Goal: Task Accomplishment & Management: Manage account settings

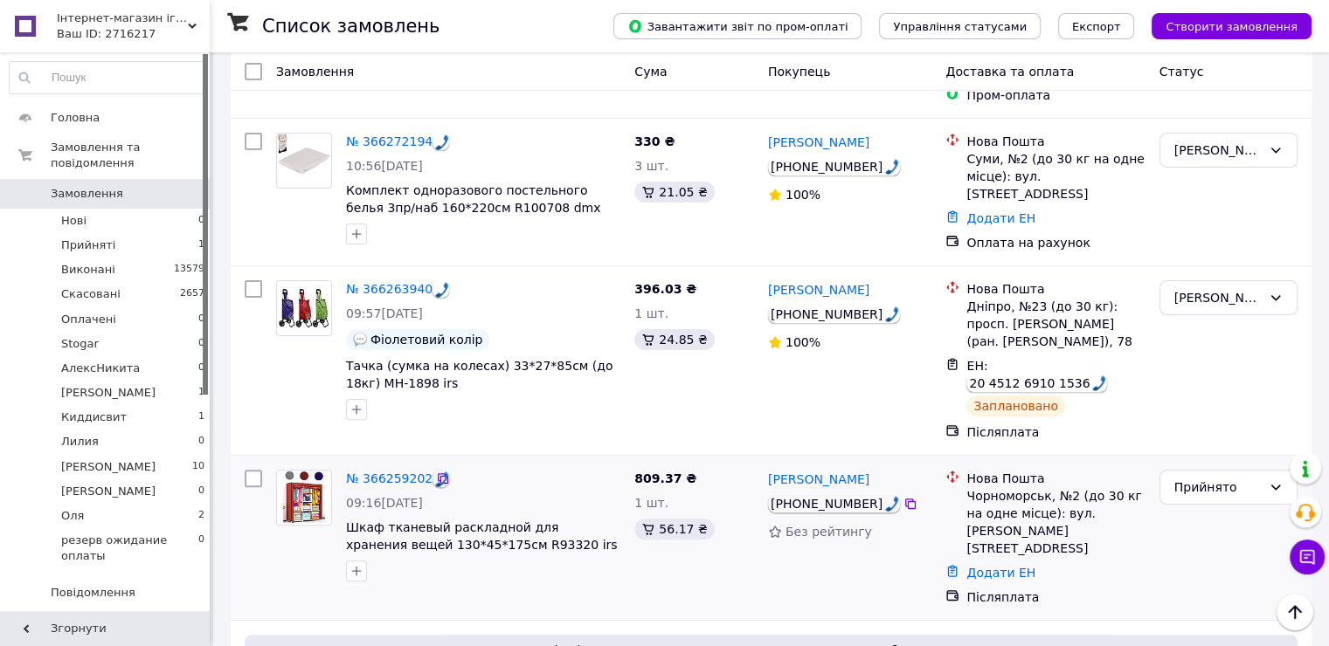
scroll to position [437, 0]
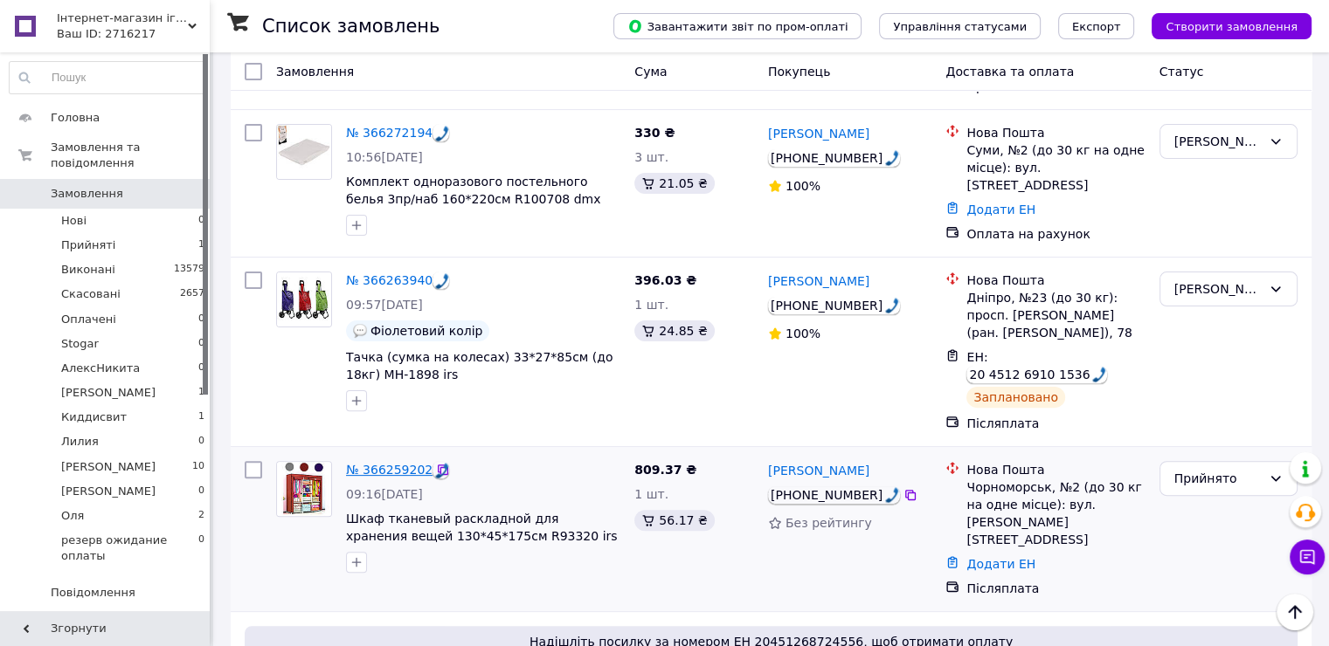
click at [376, 463] on link "№ 366259202" at bounding box center [389, 470] width 86 height 14
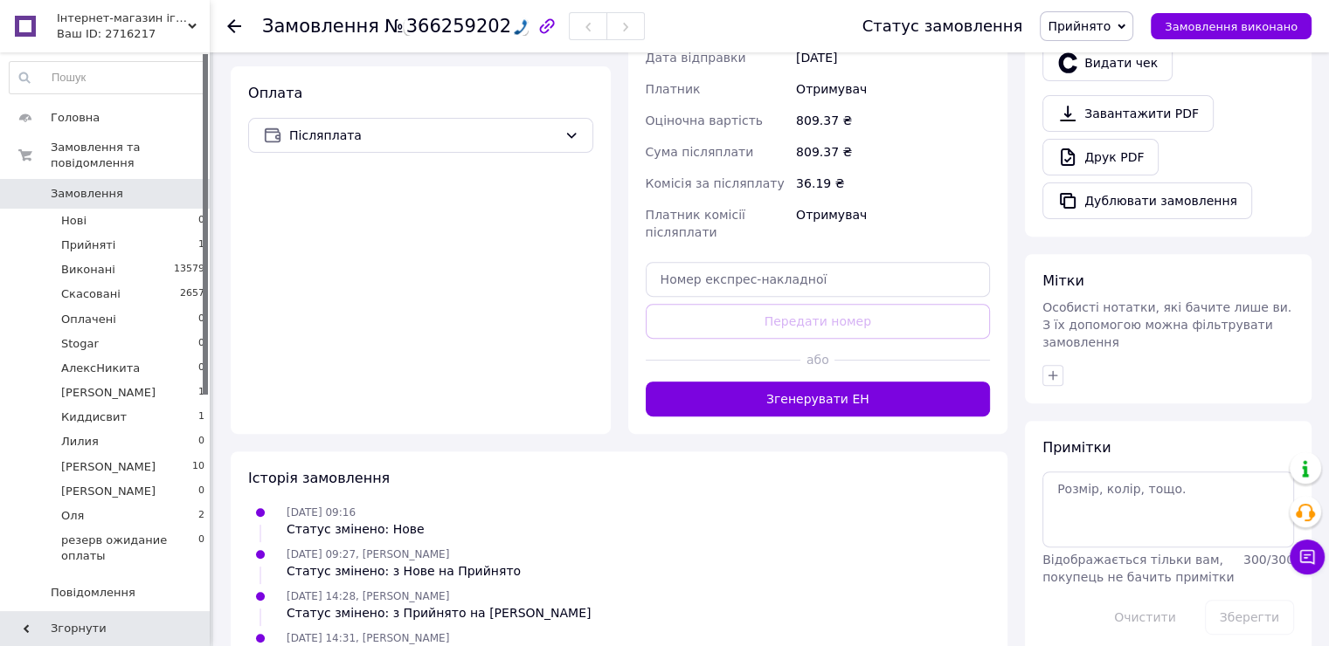
scroll to position [643, 0]
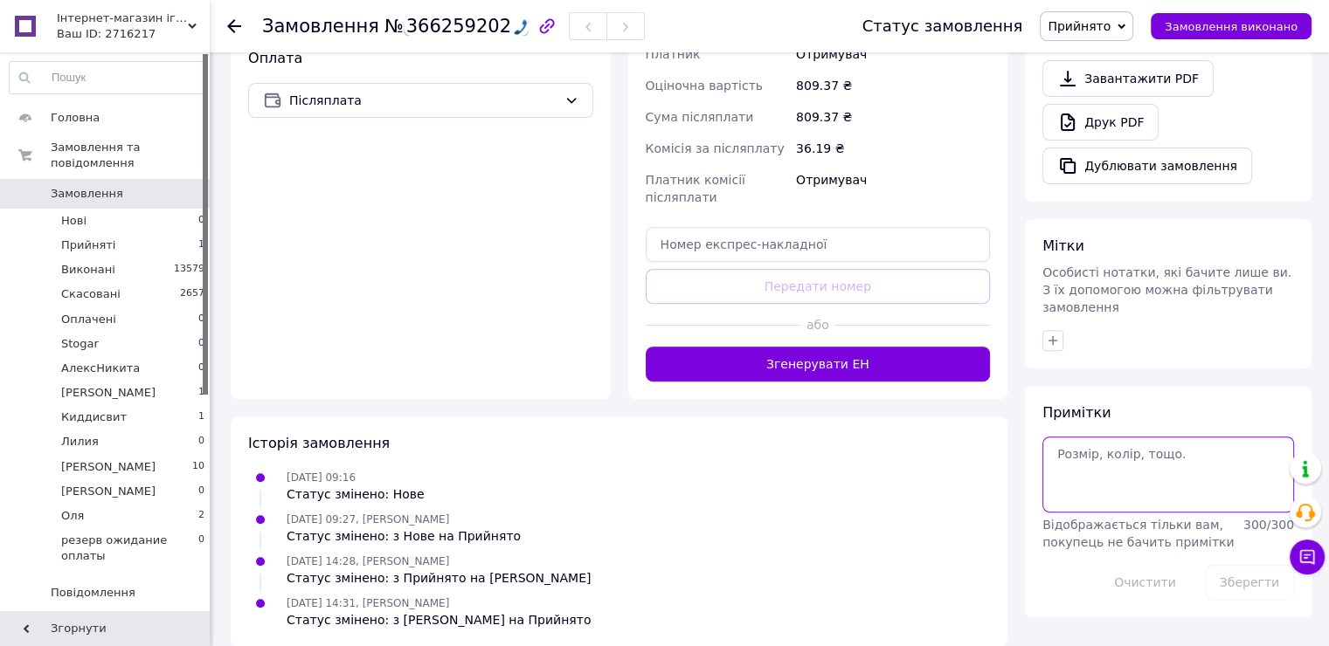
click at [1151, 437] on textarea at bounding box center [1168, 474] width 252 height 75
type textarea "c"
type textarea "серый"
click at [1240, 565] on button "Зберегти" at bounding box center [1249, 582] width 89 height 35
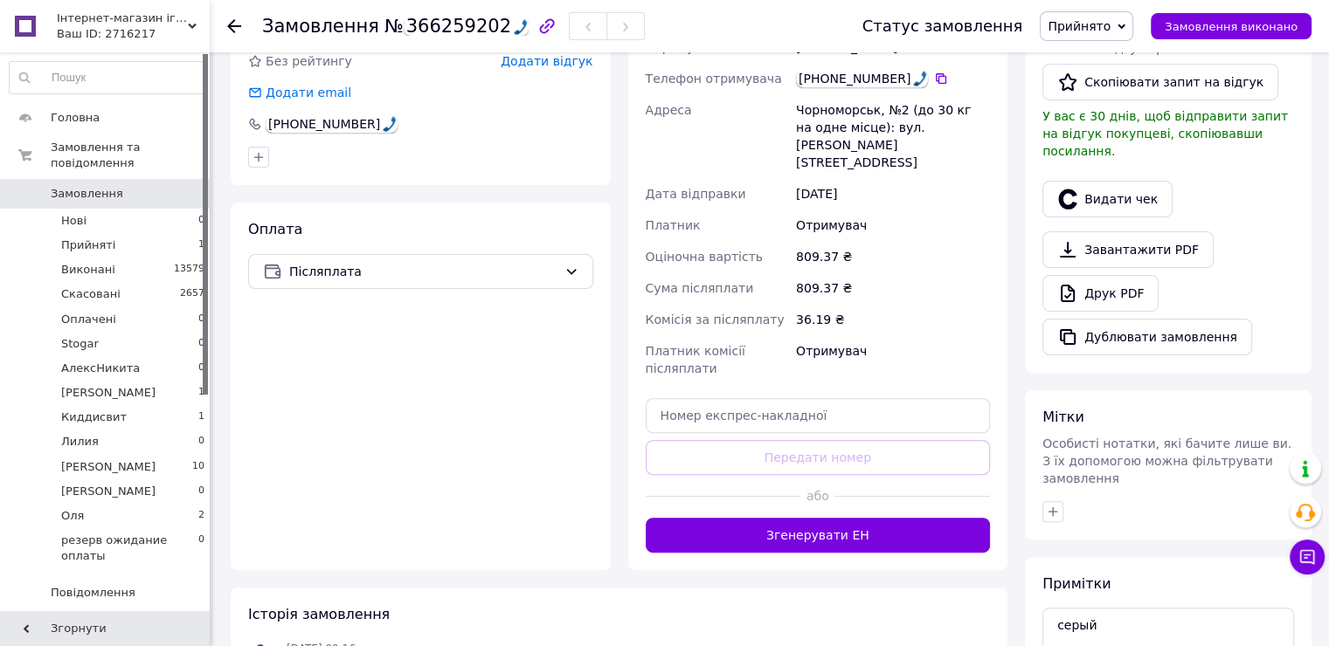
scroll to position [206, 0]
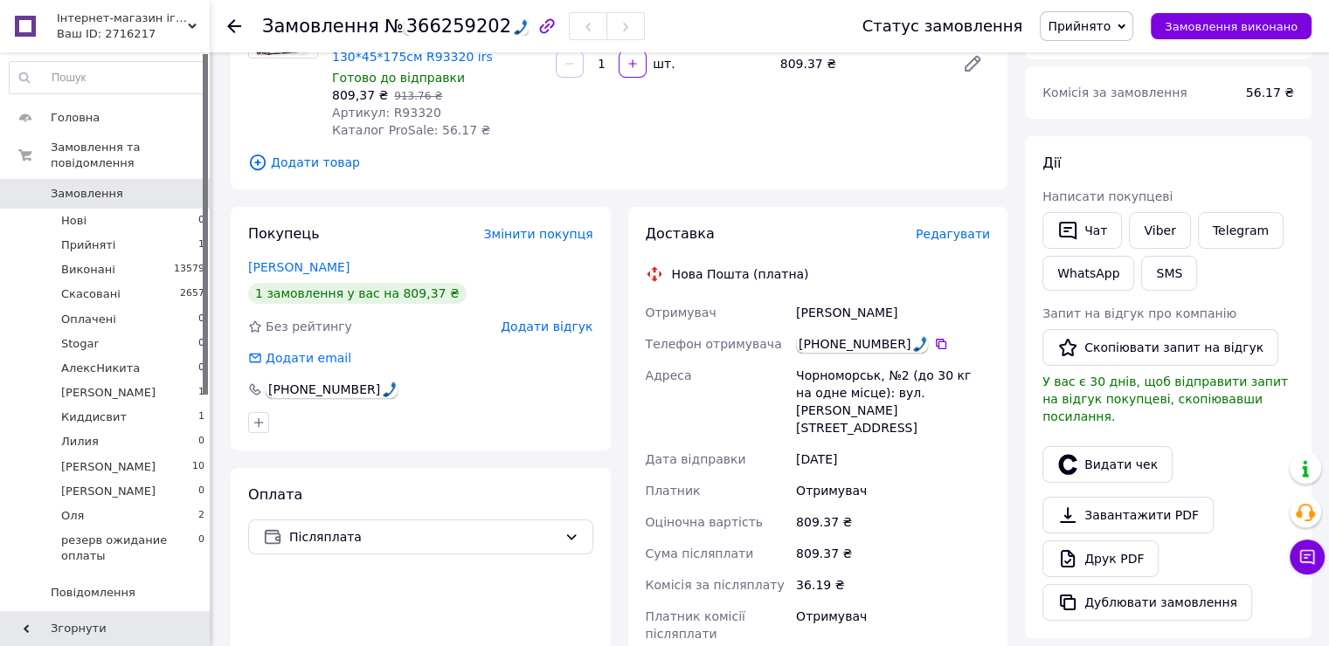
click at [1094, 22] on span "Прийнято" at bounding box center [1078, 26] width 63 height 14
click at [1115, 123] on li "[PERSON_NAME]" at bounding box center [1125, 120] width 171 height 26
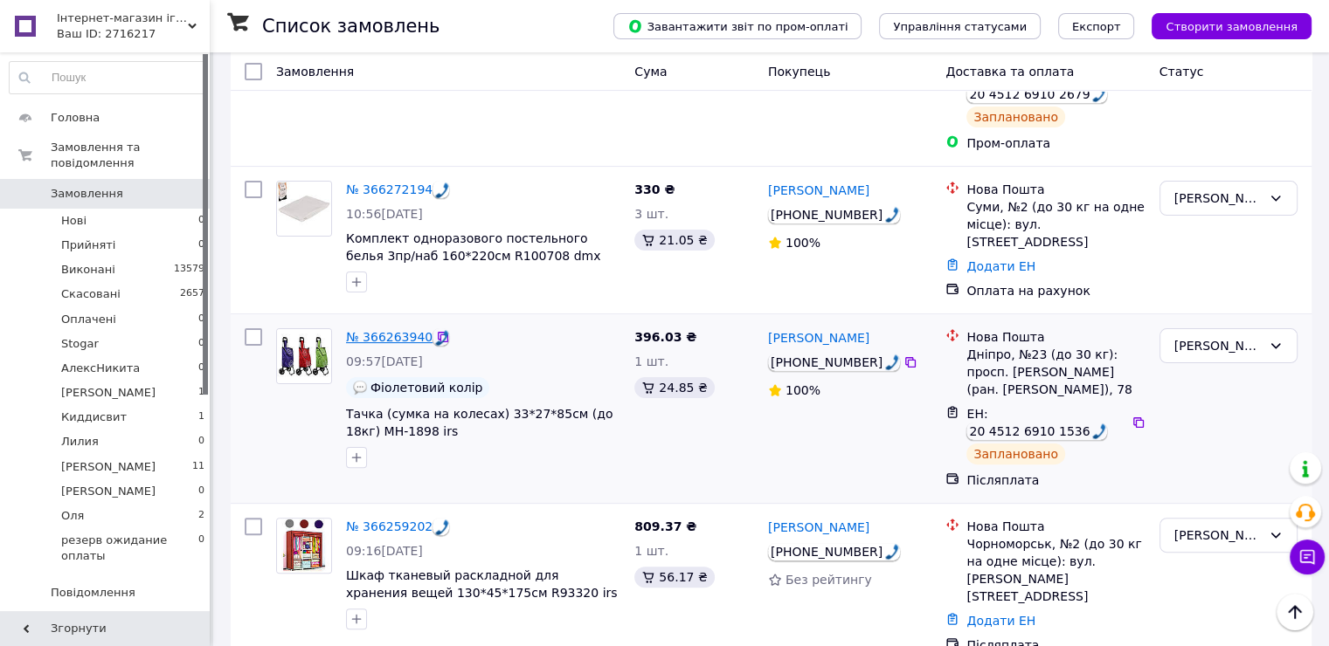
scroll to position [699, 0]
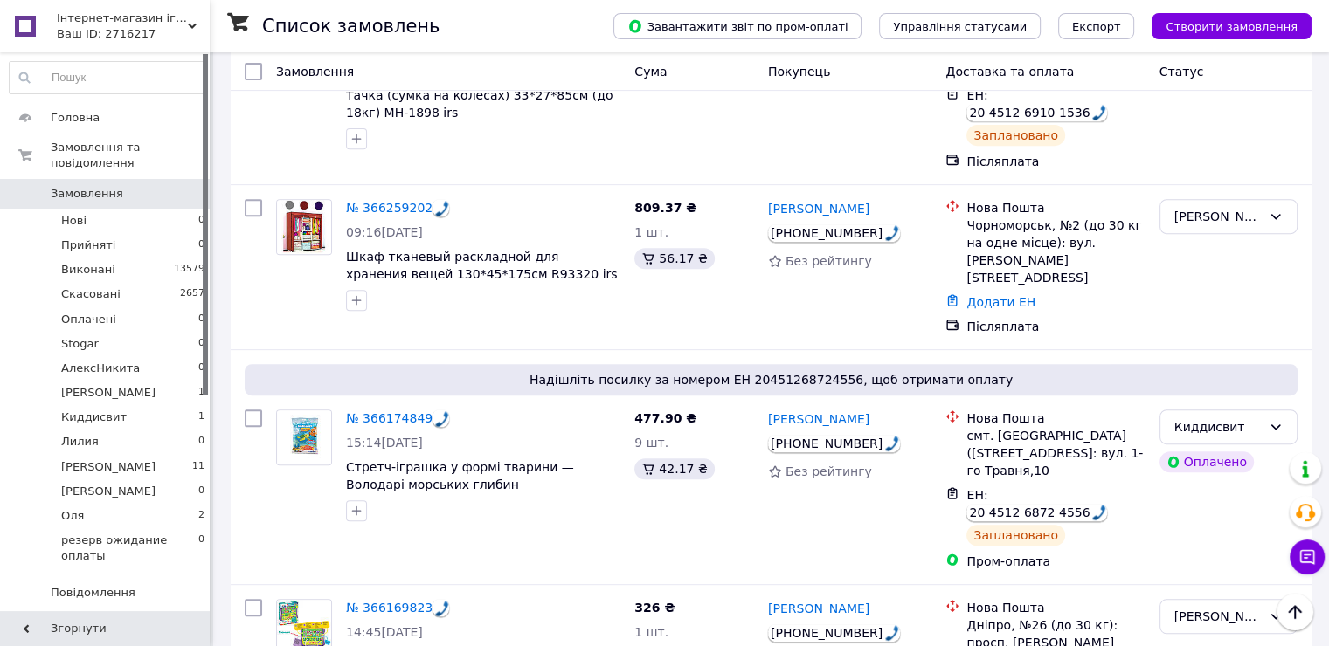
click at [111, 31] on div "Ваш ID: 2716217" at bounding box center [133, 34] width 153 height 16
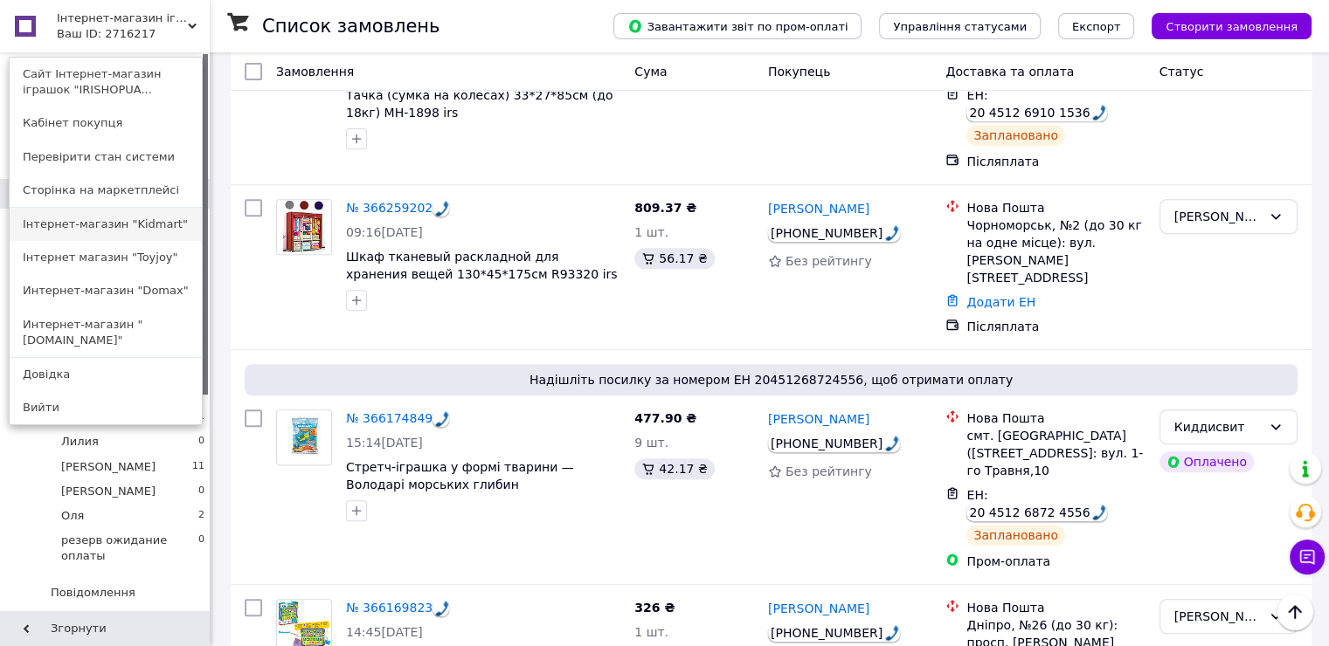
click at [96, 224] on link "Інтернет-магазин "Kidmart"" at bounding box center [106, 224] width 192 height 33
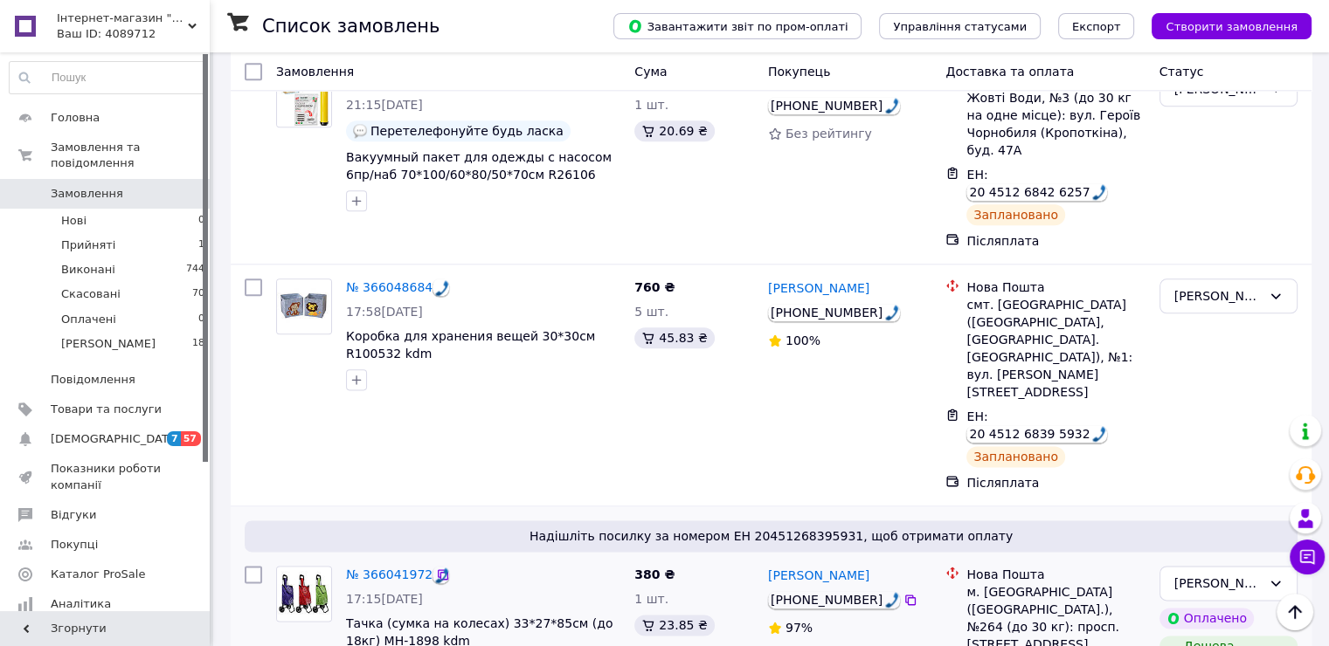
scroll to position [2365, 0]
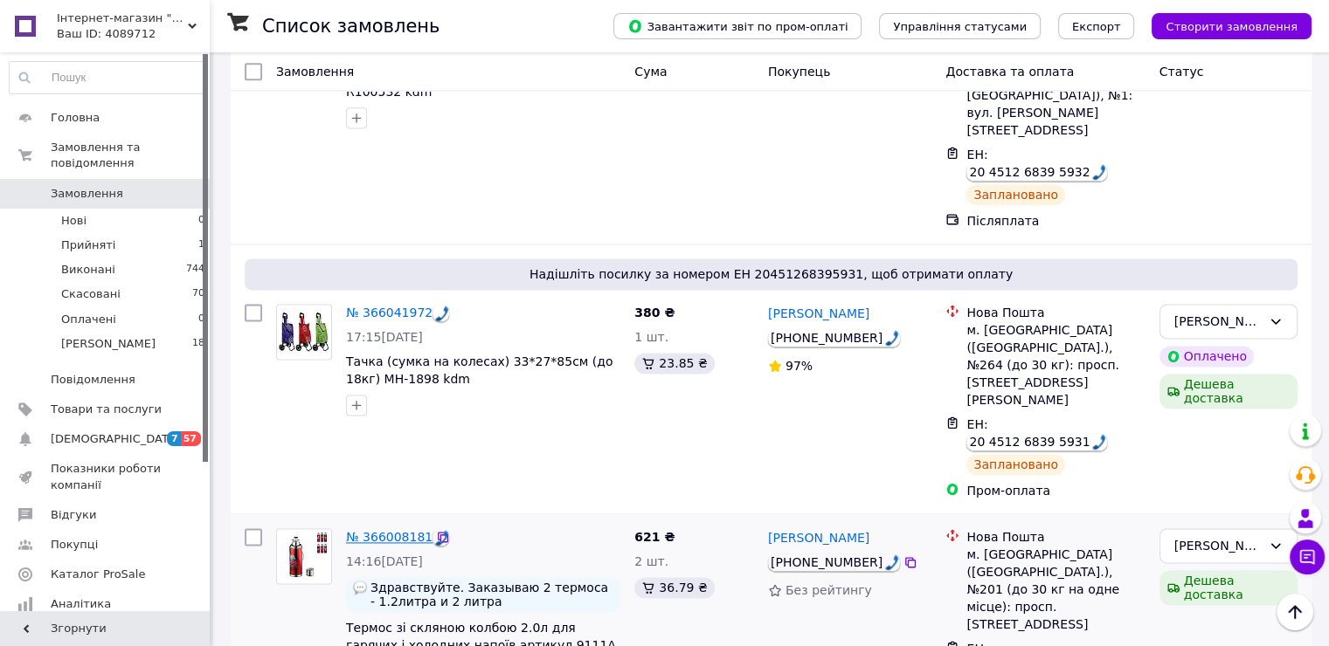
click at [392, 530] on link "№ 366008181" at bounding box center [389, 537] width 86 height 14
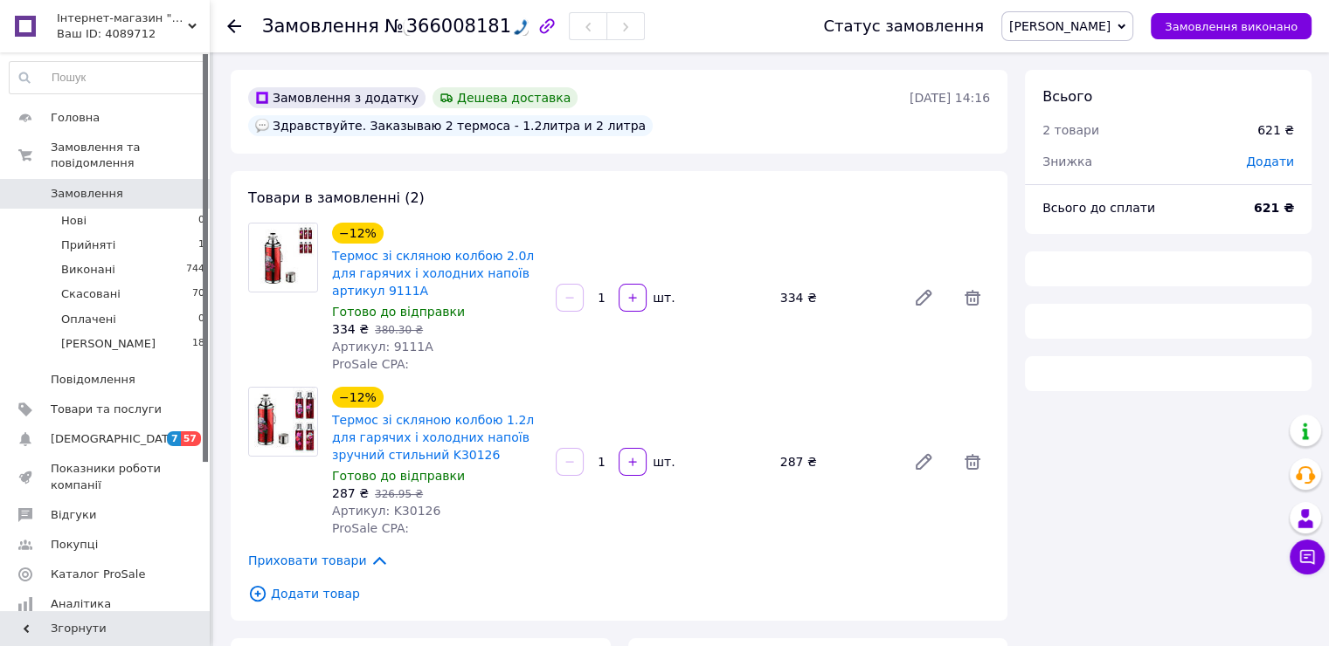
scroll to position [87, 0]
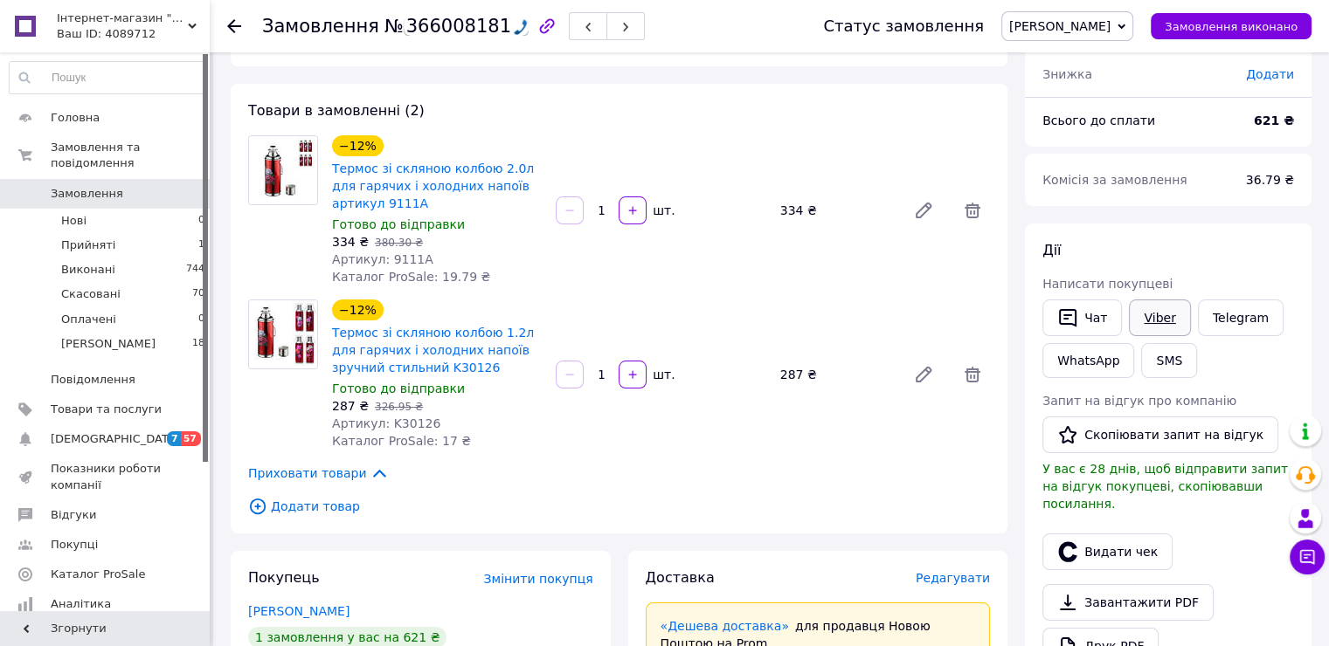
click at [1163, 313] on link "Viber" at bounding box center [1159, 318] width 61 height 37
click at [108, 209] on li "Нові 0" at bounding box center [107, 221] width 215 height 24
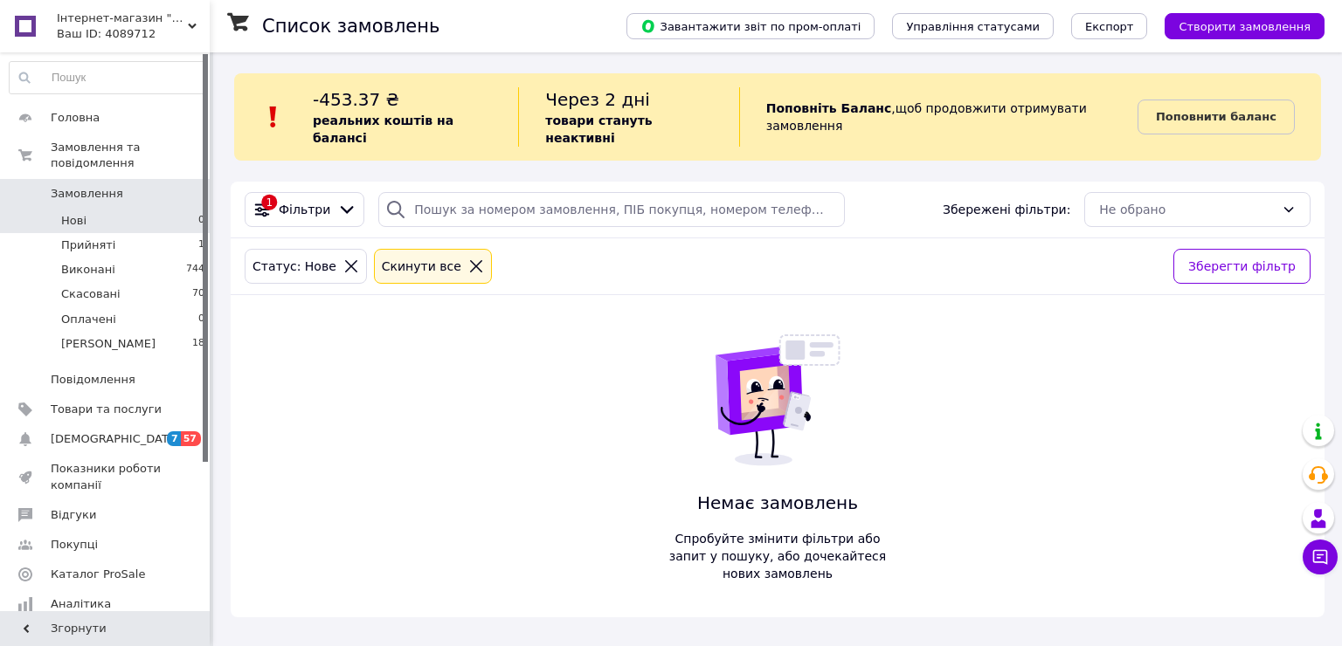
click at [468, 259] on icon at bounding box center [476, 267] width 16 height 16
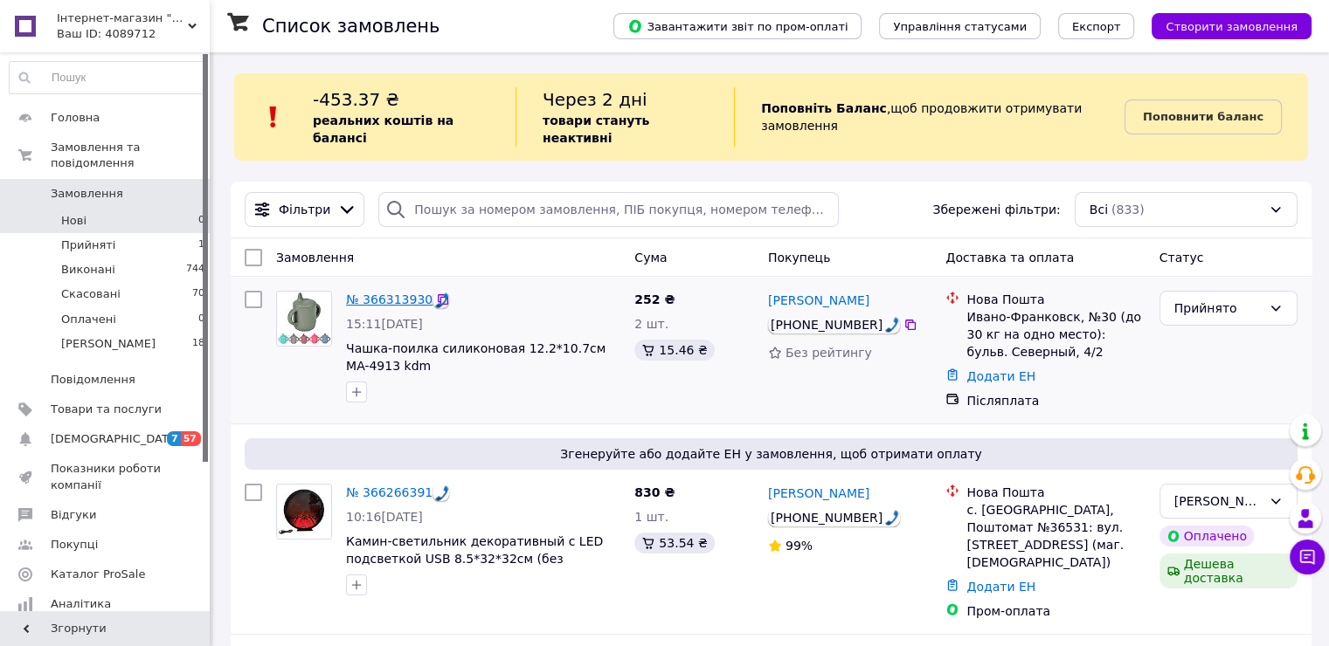
click at [377, 293] on link "№ 366313930" at bounding box center [389, 300] width 86 height 14
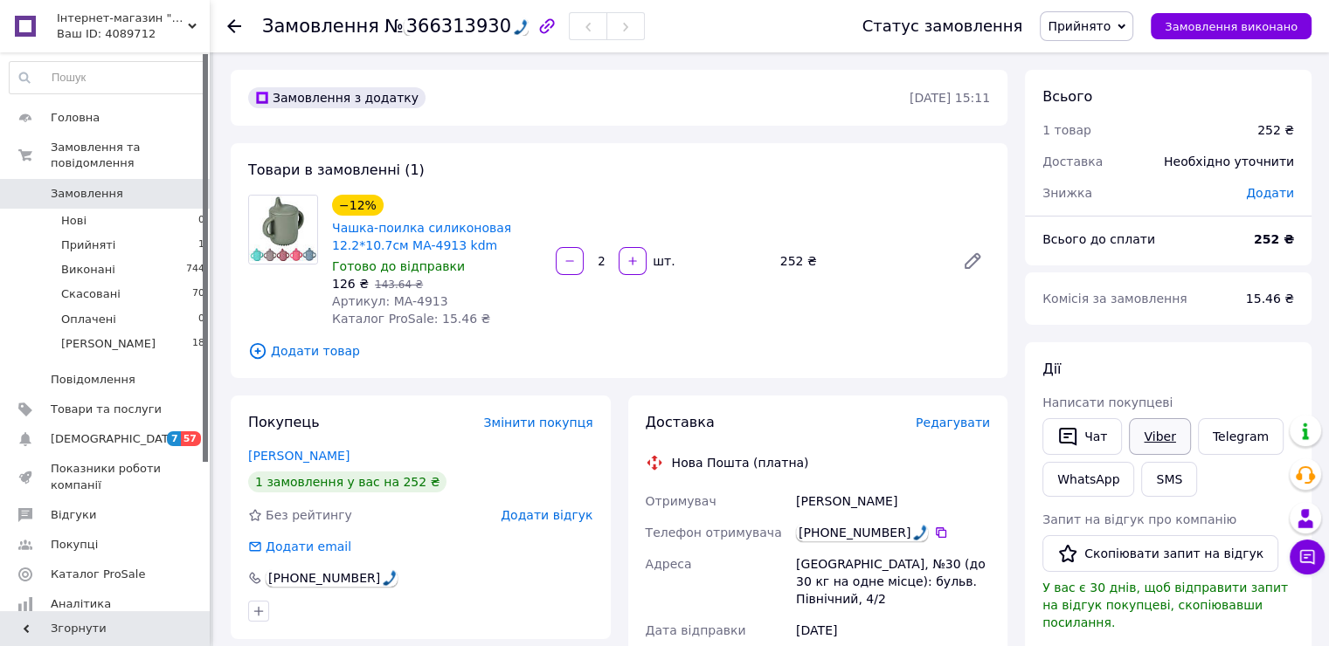
click at [1168, 438] on link "Viber" at bounding box center [1159, 436] width 61 height 37
